Goal: Information Seeking & Learning: Learn about a topic

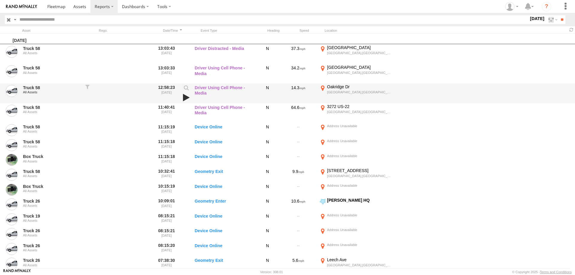
click at [184, 95] on link at bounding box center [186, 97] width 10 height 8
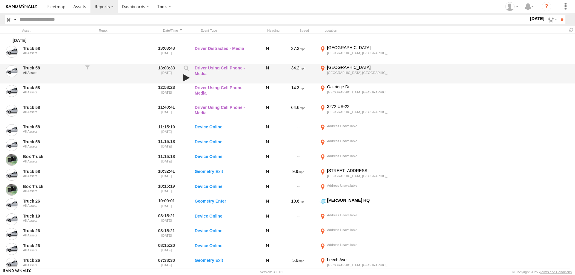
click at [185, 76] on link at bounding box center [186, 78] width 10 height 8
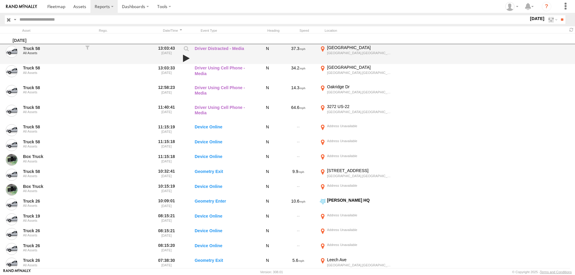
click at [186, 60] on link at bounding box center [186, 58] width 10 height 8
